Goal: Task Accomplishment & Management: Use online tool/utility

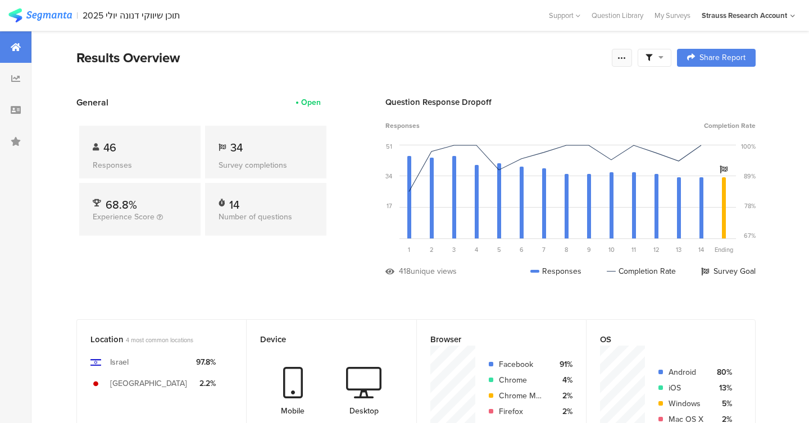
click at [621, 57] on icon at bounding box center [621, 57] width 9 height 9
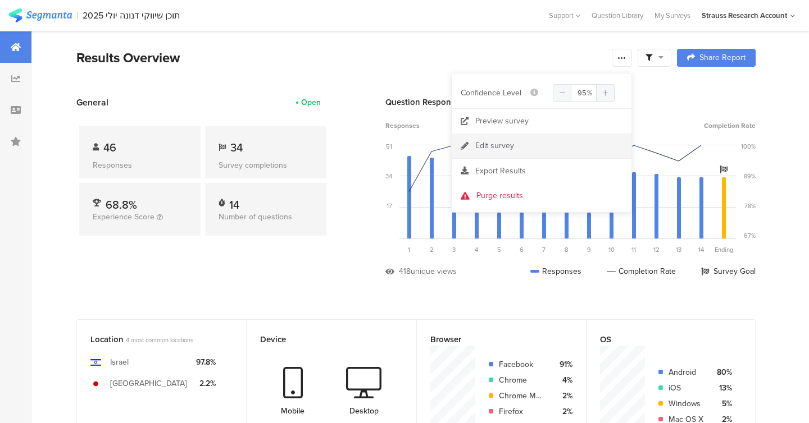
click at [517, 144] on link "Edit survey" at bounding box center [541, 146] width 180 height 25
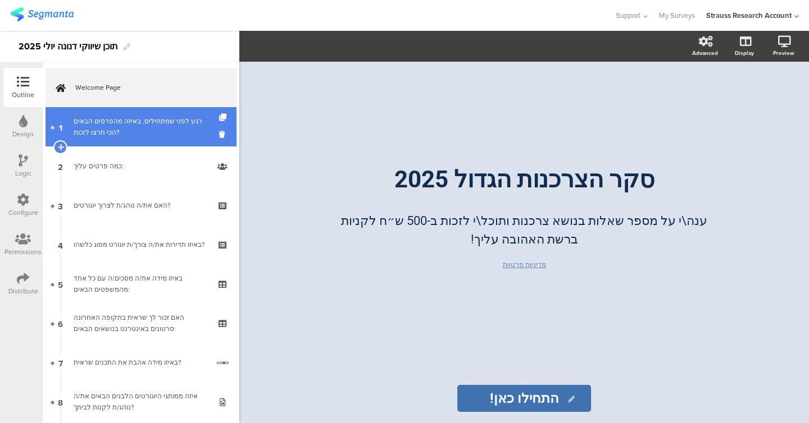
click at [164, 140] on link "1 רגע לפני שמתחילים, באיזה מהפרסים הבאים הכי תרצו לזכות?" at bounding box center [140, 126] width 191 height 39
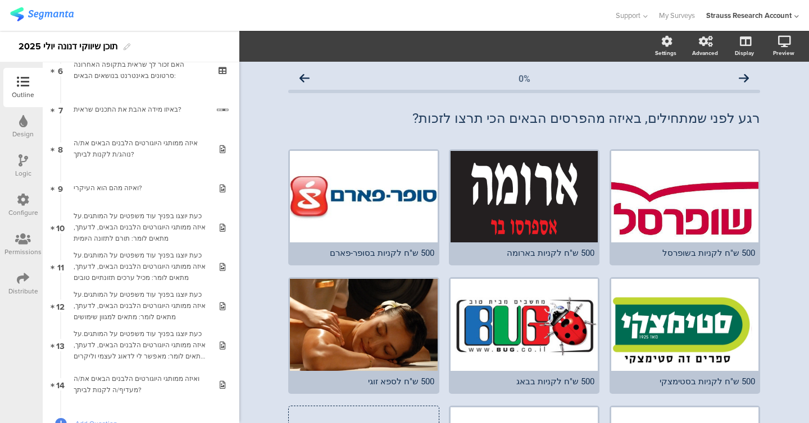
scroll to position [338, 0]
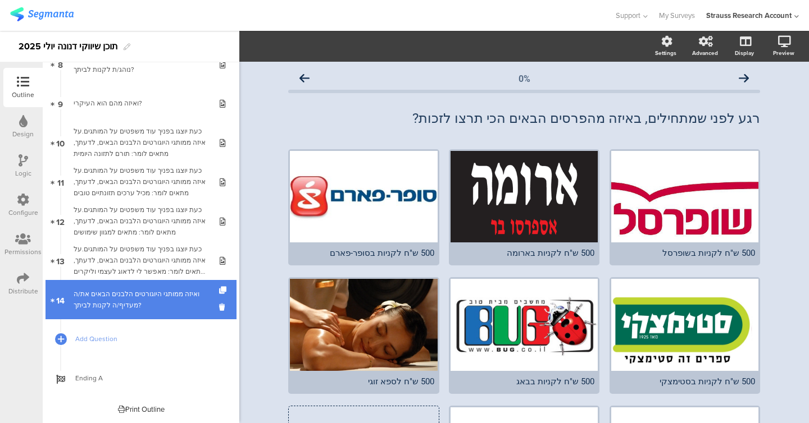
click at [123, 302] on div "ואיזה ממותגי היוגורטים הלבנים הבאים את/ה מעדיף/ה לקנות לביתך?" at bounding box center [141, 300] width 134 height 22
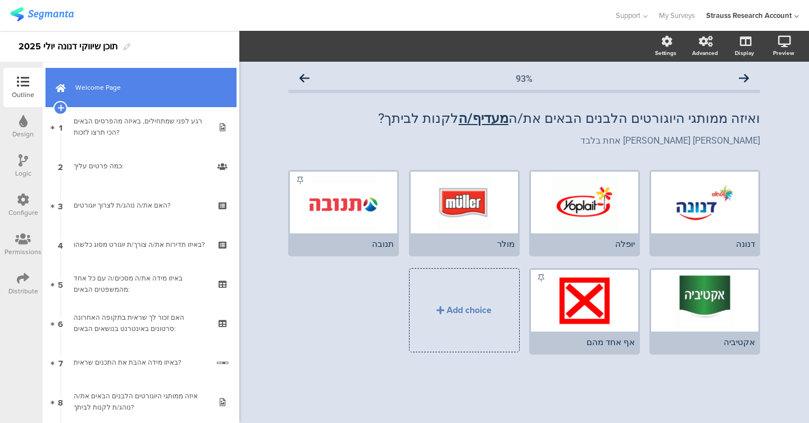
click at [111, 79] on link "Welcome Page" at bounding box center [140, 87] width 191 height 39
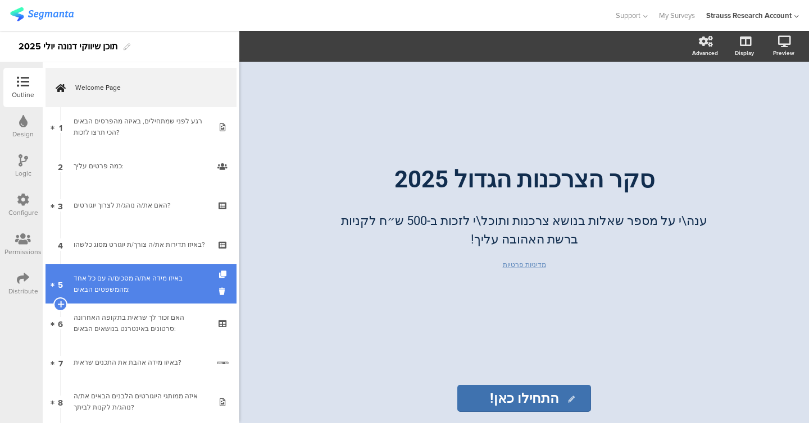
scroll to position [338, 0]
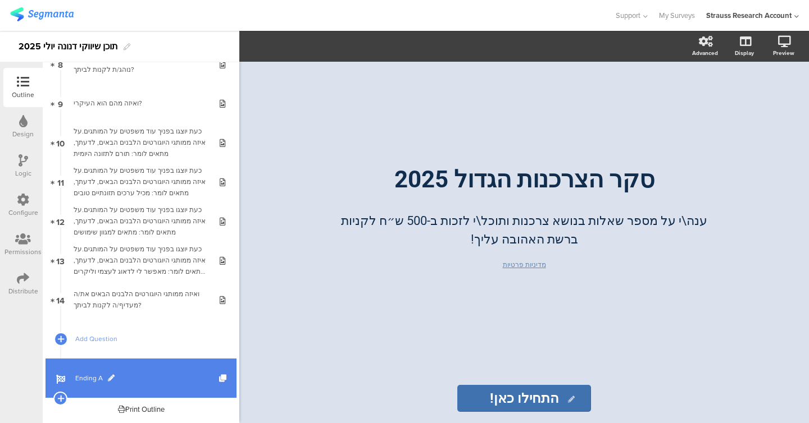
click at [92, 378] on span "Ending A" at bounding box center [147, 378] width 144 height 11
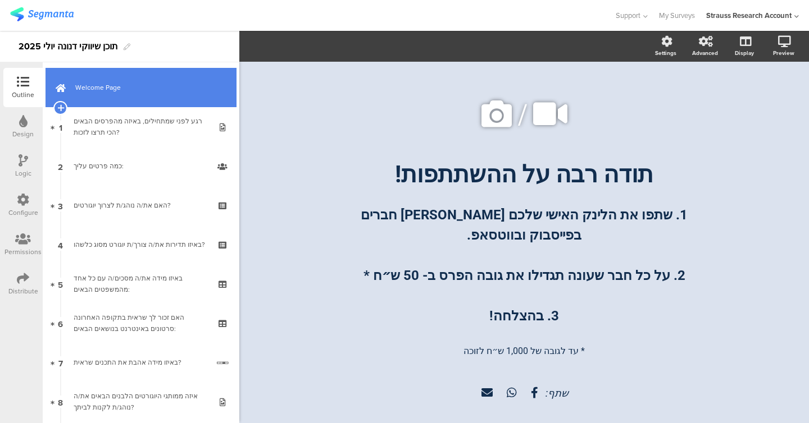
click at [121, 75] on link "Welcome Page" at bounding box center [140, 87] width 191 height 39
